Goal: Transaction & Acquisition: Download file/media

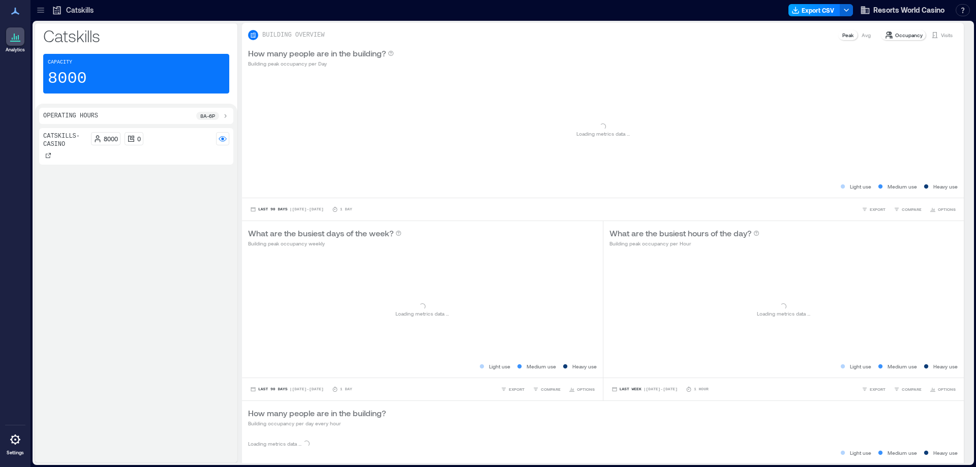
click at [811, 6] on button "Export CSV" at bounding box center [814, 10] width 52 height 12
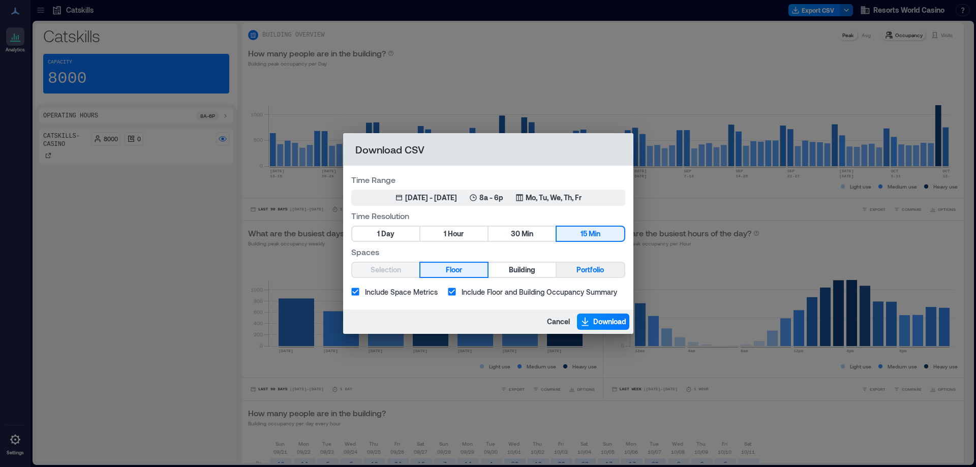
click at [582, 270] on span "Portfolio" at bounding box center [589, 270] width 27 height 13
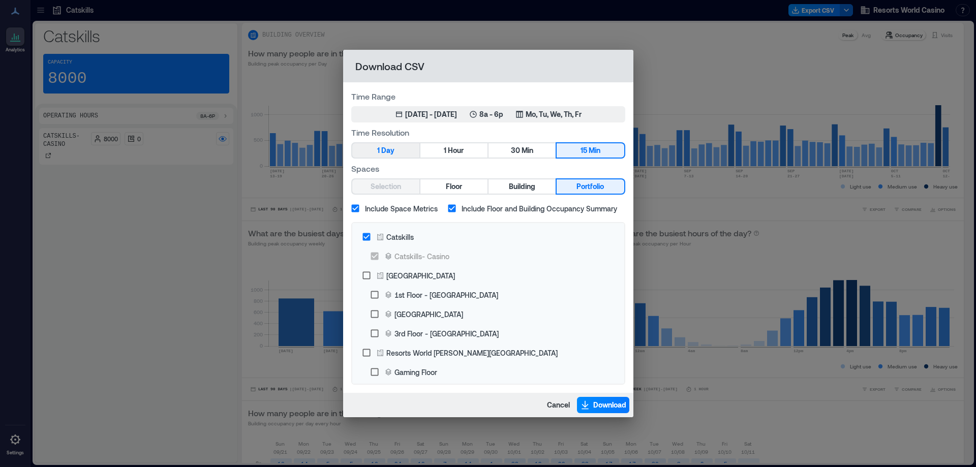
click at [383, 152] on span "Day" at bounding box center [387, 150] width 13 height 13
click at [451, 148] on span "Hour" at bounding box center [456, 150] width 16 height 13
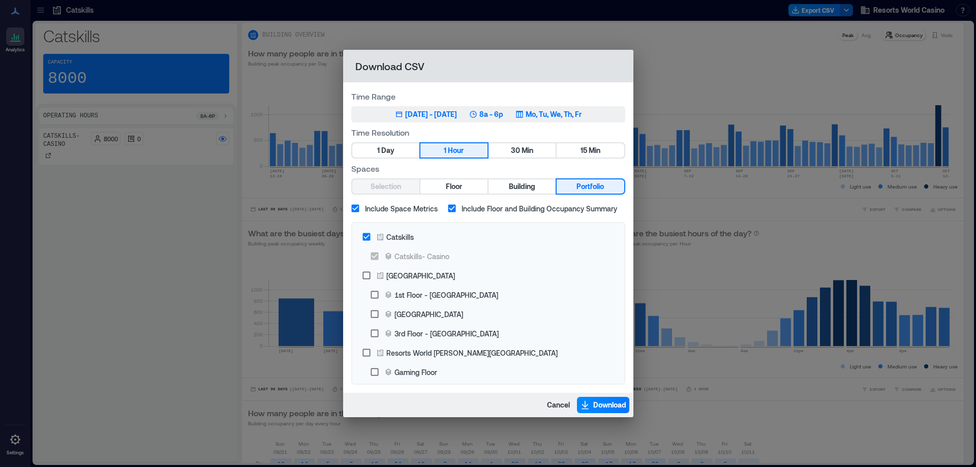
click at [569, 117] on p "Mo, Tu, We, Th, Fr" at bounding box center [554, 114] width 56 height 10
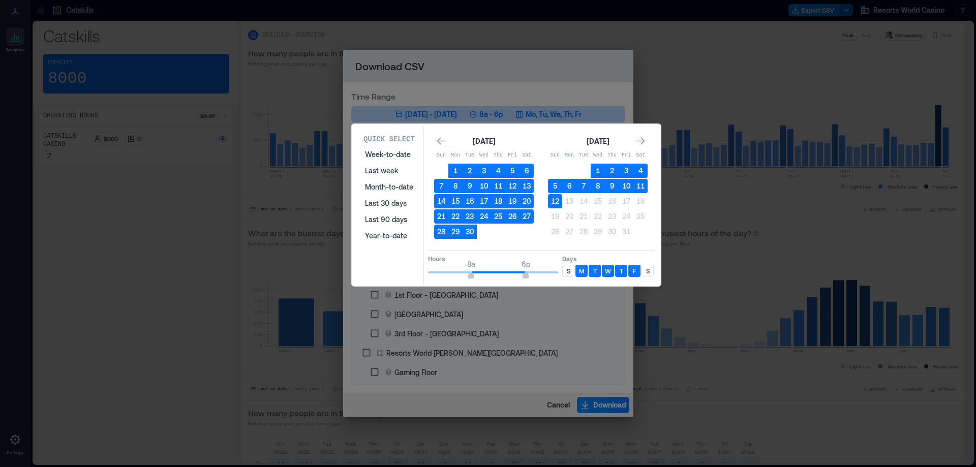
click at [569, 277] on div "S" at bounding box center [568, 271] width 12 height 12
click at [652, 272] on div "S" at bounding box center [648, 271] width 12 height 12
click at [557, 207] on button "12" at bounding box center [555, 201] width 14 height 14
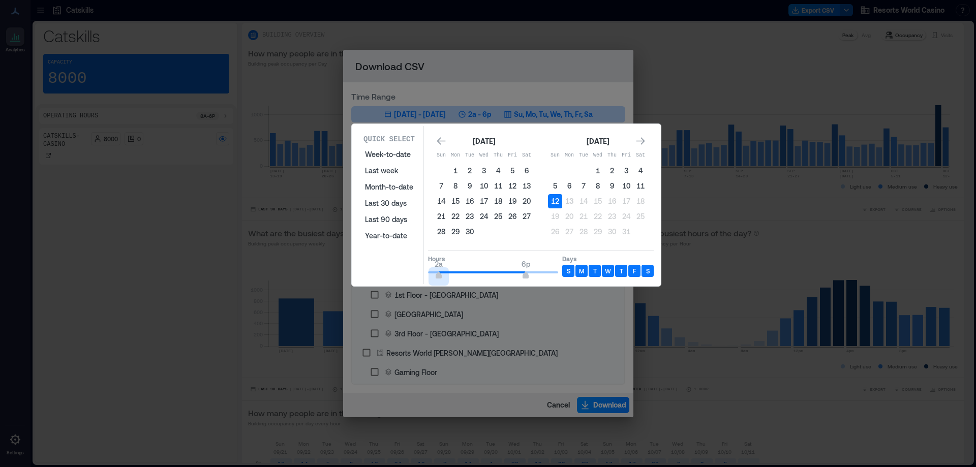
type input "*"
drag, startPoint x: 469, startPoint y: 278, endPoint x: 411, endPoint y: 288, distance: 58.3
click at [0, 467] on div "Quick Select Week-to-date Last week Month-to-date Last 30 days Last 90 days Yea…" at bounding box center [0, 467] width 0 height 0
type input "*"
drag, startPoint x: 525, startPoint y: 273, endPoint x: 462, endPoint y: 285, distance: 64.1
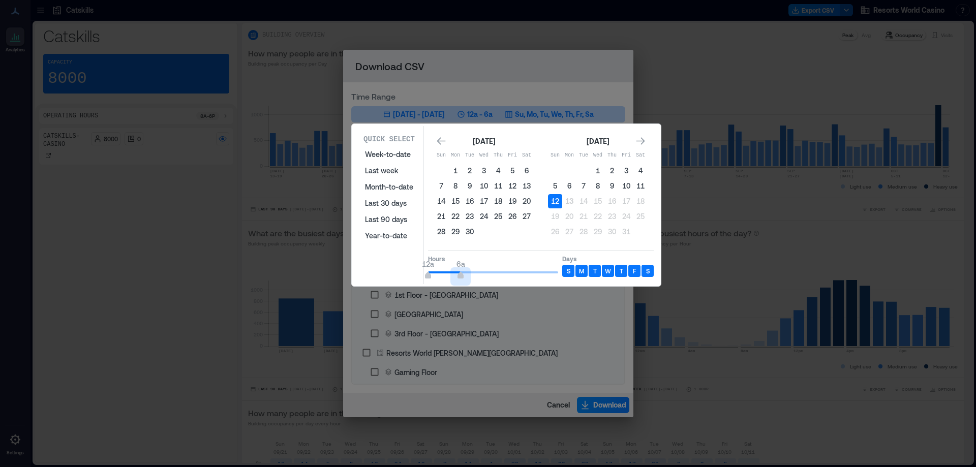
click at [462, 285] on div "Quick Select Week-to-date Last week Month-to-date Last 30 days Last 90 days Yea…" at bounding box center [506, 205] width 309 height 162
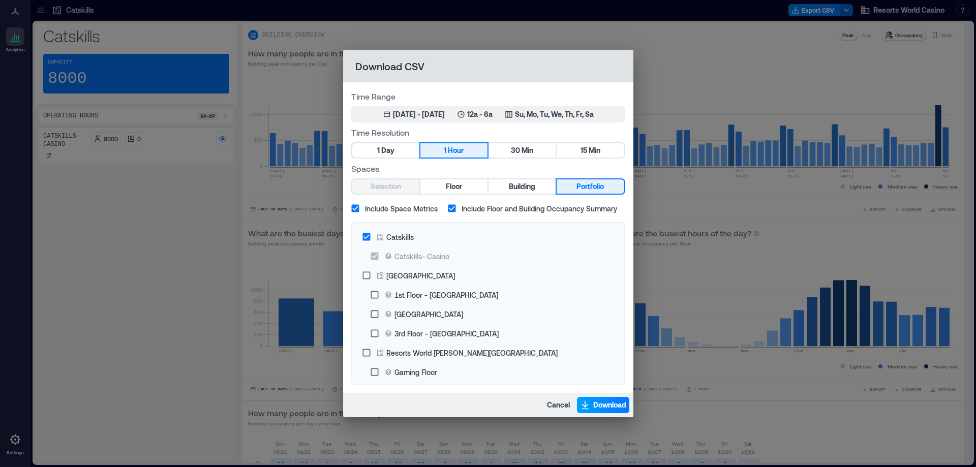
click at [606, 402] on span "Download" at bounding box center [609, 405] width 33 height 10
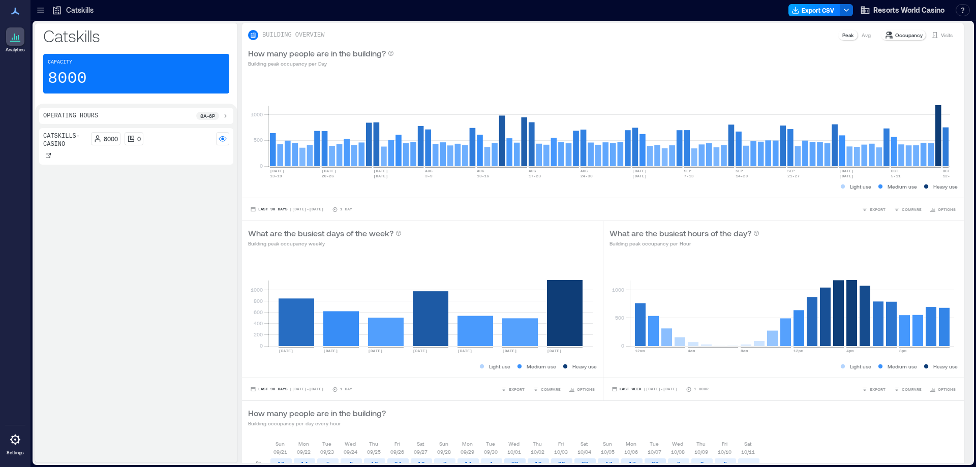
click at [804, 7] on button "Export CSV" at bounding box center [814, 10] width 52 height 12
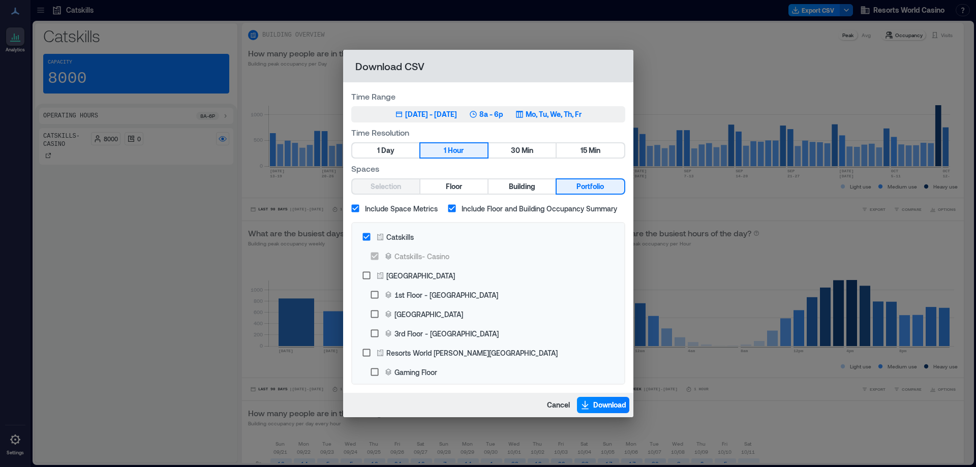
click at [568, 120] on button "Jul 13, 2025 - Oct 12, 2025 8a - 6p Mo, Tu, We, Th, Fr" at bounding box center [488, 114] width 274 height 16
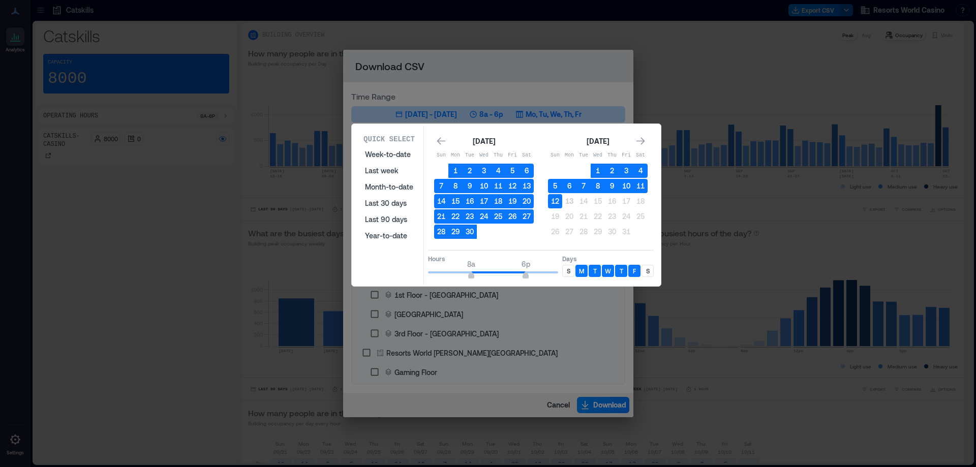
click at [572, 268] on div "S" at bounding box center [568, 271] width 12 height 12
click at [644, 270] on div "S" at bounding box center [648, 271] width 12 height 12
type input "*"
drag, startPoint x: 472, startPoint y: 277, endPoint x: 460, endPoint y: 282, distance: 13.9
click at [460, 282] on div "Quick Select Week-to-date Last week Month-to-date Last 30 days Last 90 days Yea…" at bounding box center [506, 205] width 303 height 158
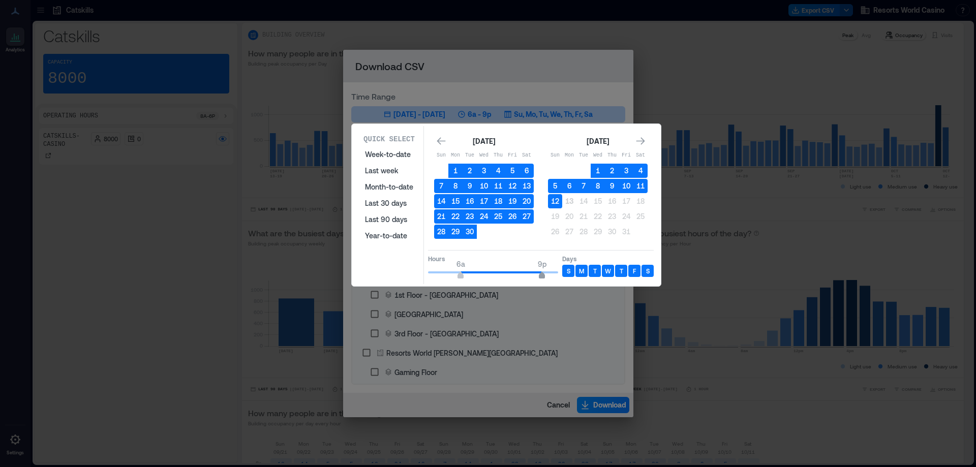
type input "**"
drag, startPoint x: 528, startPoint y: 276, endPoint x: 562, endPoint y: 276, distance: 33.6
click at [562, 276] on div "Hours 6a 12a Days S M T W T F S" at bounding box center [541, 265] width 226 height 30
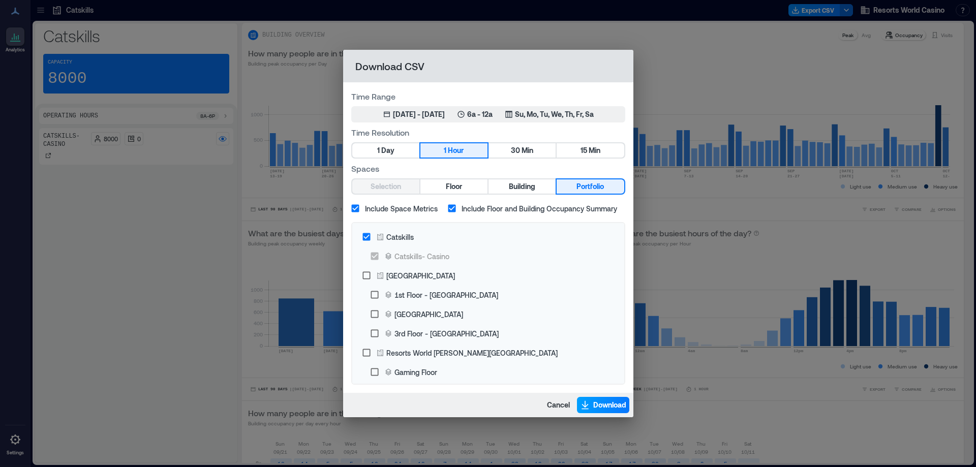
click at [600, 405] on span "Download" at bounding box center [609, 405] width 33 height 10
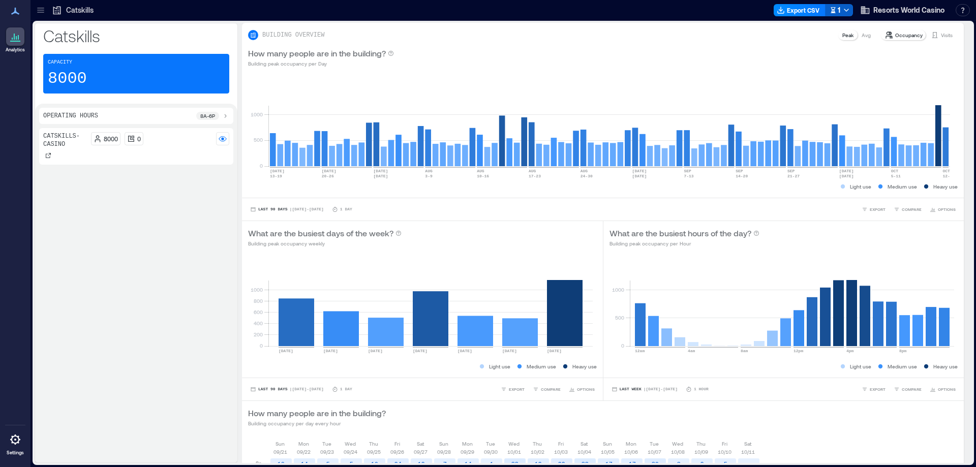
click at [847, 13] on icon "button" at bounding box center [846, 10] width 8 height 8
click at [832, 8] on button "Export CSV" at bounding box center [814, 10] width 52 height 12
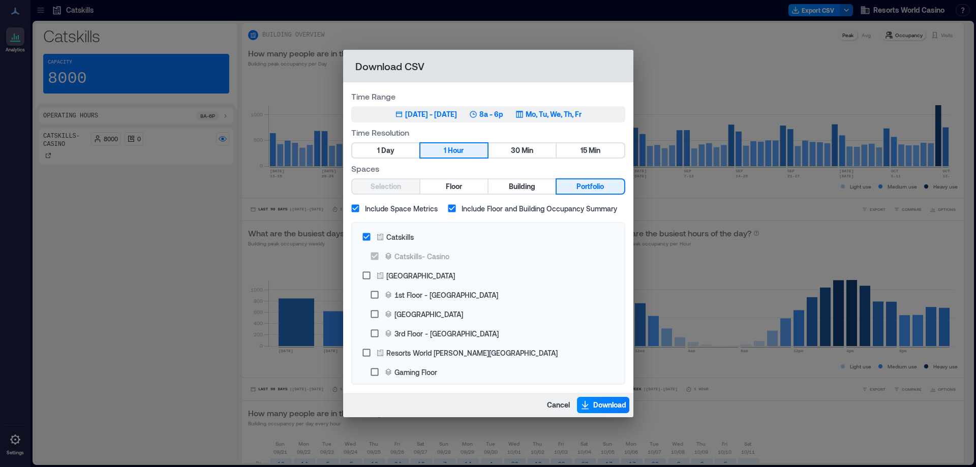
click at [578, 120] on button "Jul 13, 2025 - Oct 12, 2025 8a - 6p Mo, Tu, We, Th, Fr" at bounding box center [488, 114] width 274 height 16
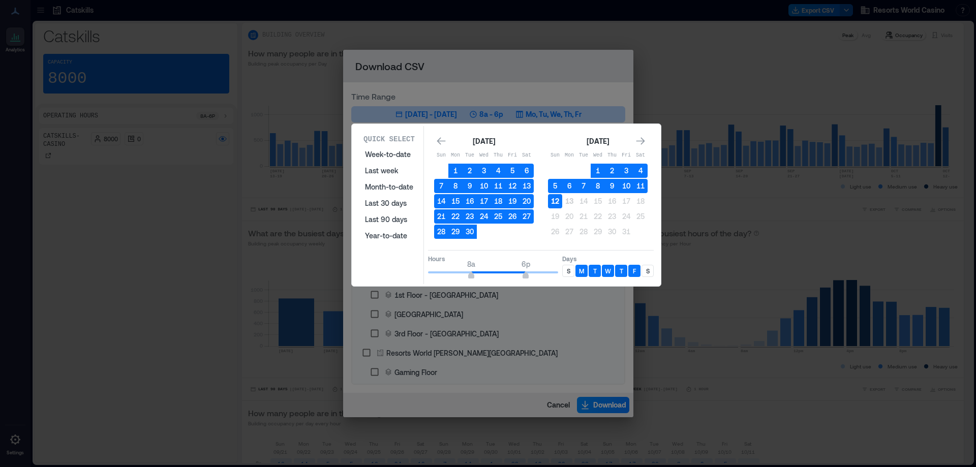
click at [559, 202] on button "12" at bounding box center [555, 201] width 14 height 14
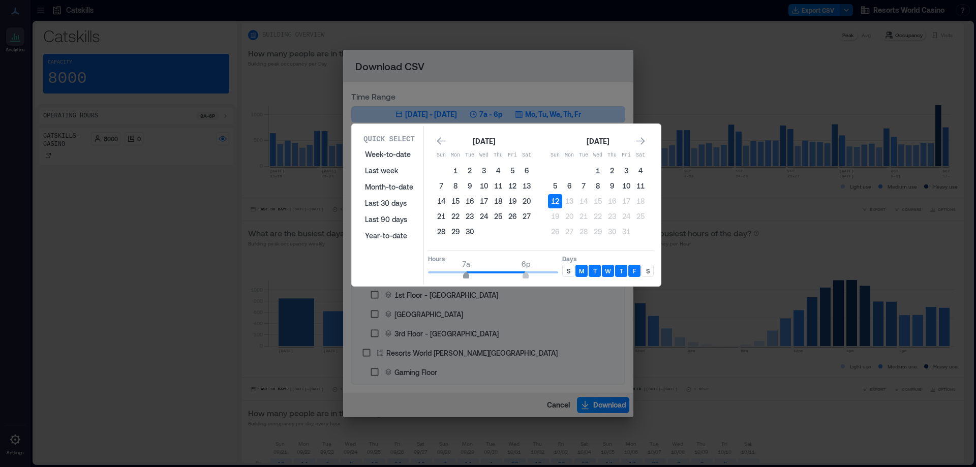
type input "*"
drag, startPoint x: 472, startPoint y: 278, endPoint x: 461, endPoint y: 278, distance: 11.2
click at [461, 278] on span "6a" at bounding box center [461, 277] width 6 height 4
type input "**"
drag, startPoint x: 526, startPoint y: 277, endPoint x: 560, endPoint y: 278, distance: 33.6
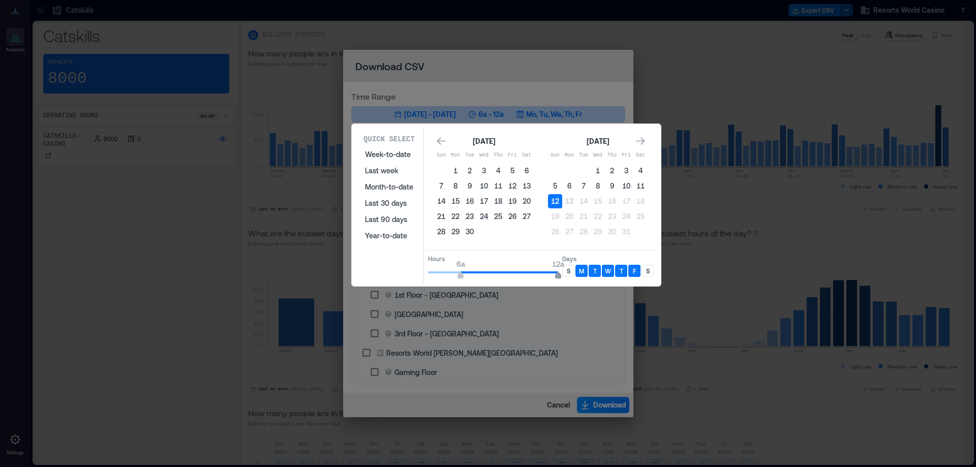
click at [560, 278] on span "12a" at bounding box center [558, 277] width 6 height 4
click at [572, 276] on div "S" at bounding box center [568, 271] width 12 height 12
click at [649, 268] on p "S" at bounding box center [648, 271] width 4 height 8
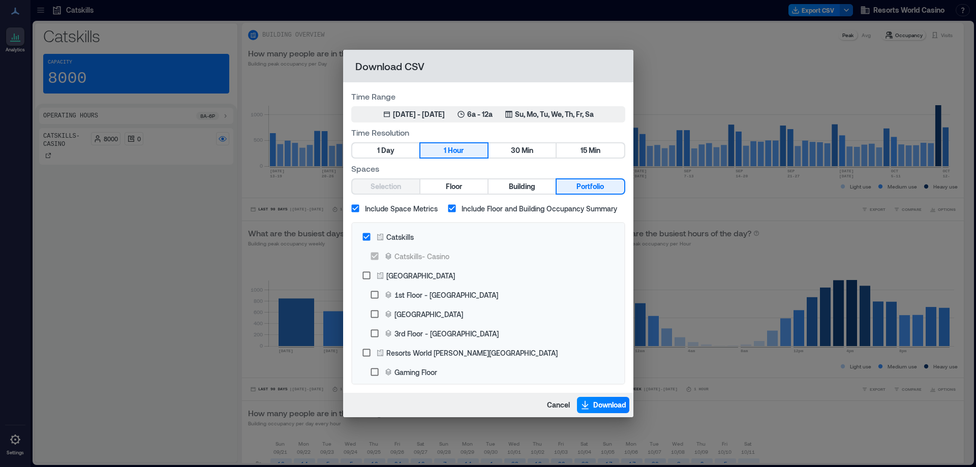
click at [616, 403] on span "Download" at bounding box center [609, 405] width 33 height 10
